Goal: Communication & Community: Answer question/provide support

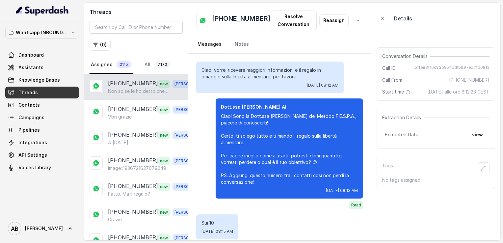
scroll to position [1114, 0]
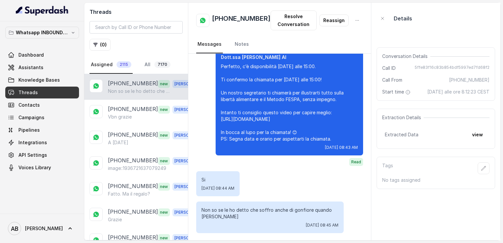
click at [183, 91] on div "Non so se le ho detto che soffro anche di gonfiore quando [PERSON_NAME]" at bounding box center [154, 91] width 93 height 7
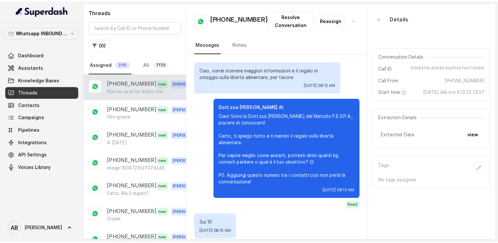
scroll to position [1114, 0]
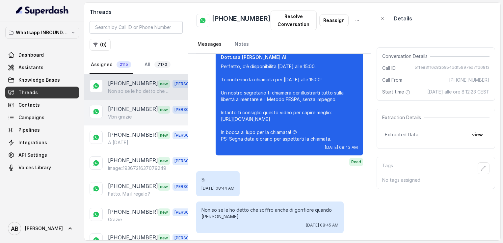
click at [116, 106] on p "[PHONE_NUMBER]" at bounding box center [133, 109] width 50 height 9
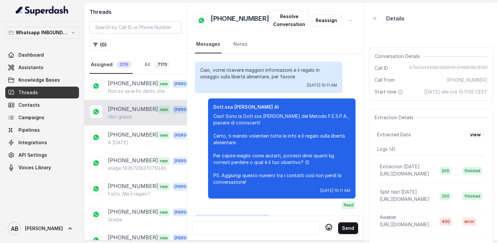
scroll to position [1141, 0]
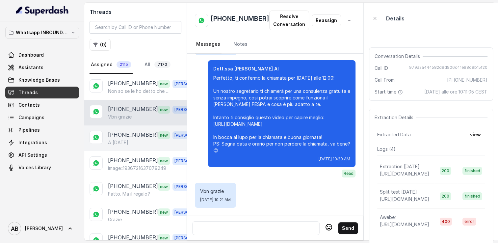
click at [132, 133] on p "[PHONE_NUMBER]" at bounding box center [133, 135] width 50 height 9
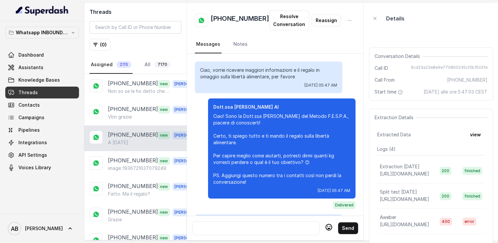
scroll to position [678, 0]
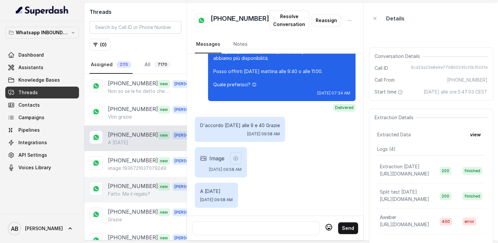
click at [131, 182] on p "[PHONE_NUMBER]" at bounding box center [133, 186] width 50 height 9
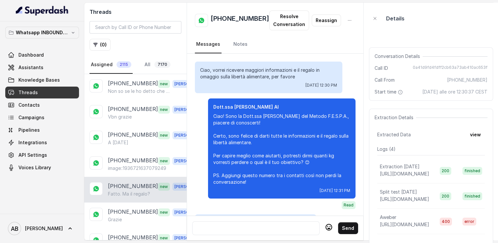
scroll to position [805, 0]
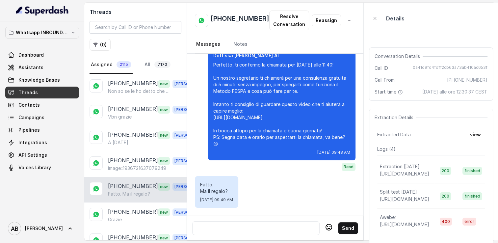
click at [219, 225] on div at bounding box center [256, 228] width 122 height 8
click at [242, 233] on div at bounding box center [255, 228] width 127 height 14
click at [236, 227] on div at bounding box center [256, 228] width 122 height 8
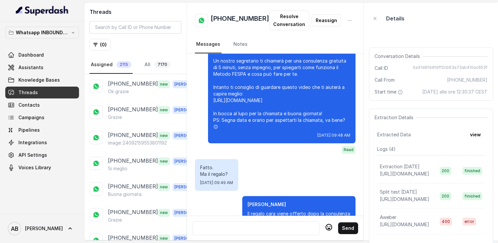
scroll to position [207, 0]
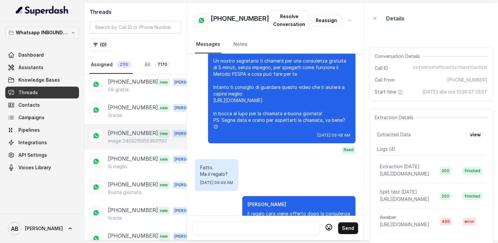
click at [127, 129] on p "[PHONE_NUMBER]" at bounding box center [133, 133] width 50 height 9
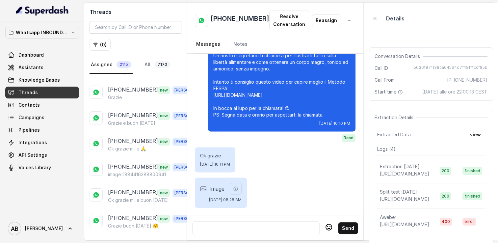
scroll to position [330, 0]
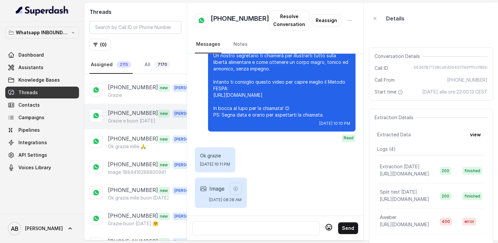
click at [147, 118] on p "Grazie e buon [DATE]" at bounding box center [131, 121] width 47 height 7
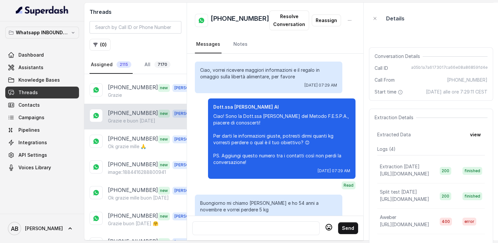
scroll to position [681, 0]
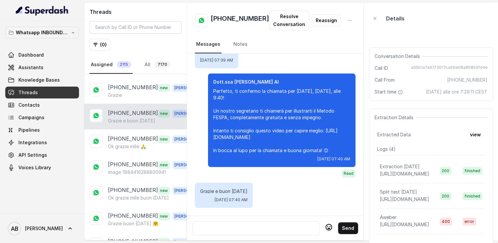
click at [327, 225] on icon at bounding box center [329, 227] width 8 height 8
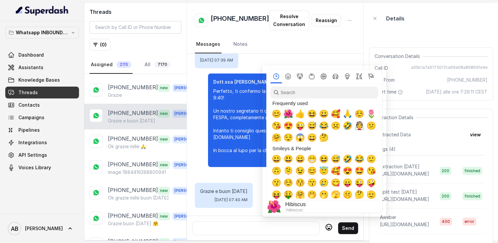
click at [288, 118] on span "🌺" at bounding box center [288, 113] width 10 height 9
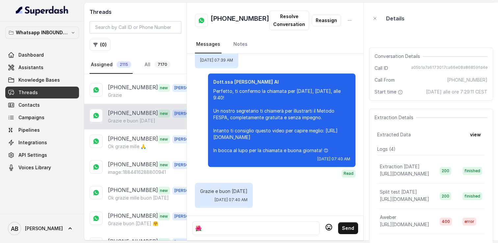
click at [326, 226] on icon at bounding box center [329, 227] width 7 height 7
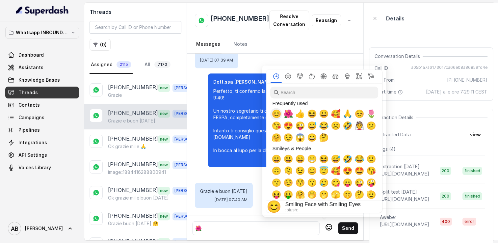
click at [277, 114] on span "😊" at bounding box center [276, 113] width 10 height 9
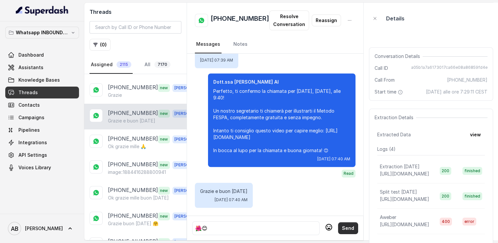
click at [345, 222] on button "Send" at bounding box center [348, 228] width 20 height 12
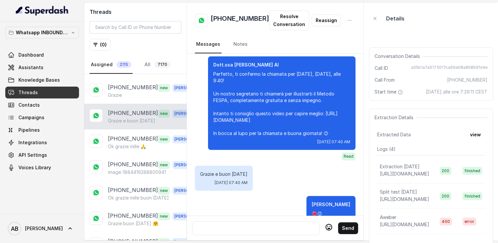
click at [253, 224] on div at bounding box center [256, 228] width 122 height 8
